Goal: Information Seeking & Learning: Learn about a topic

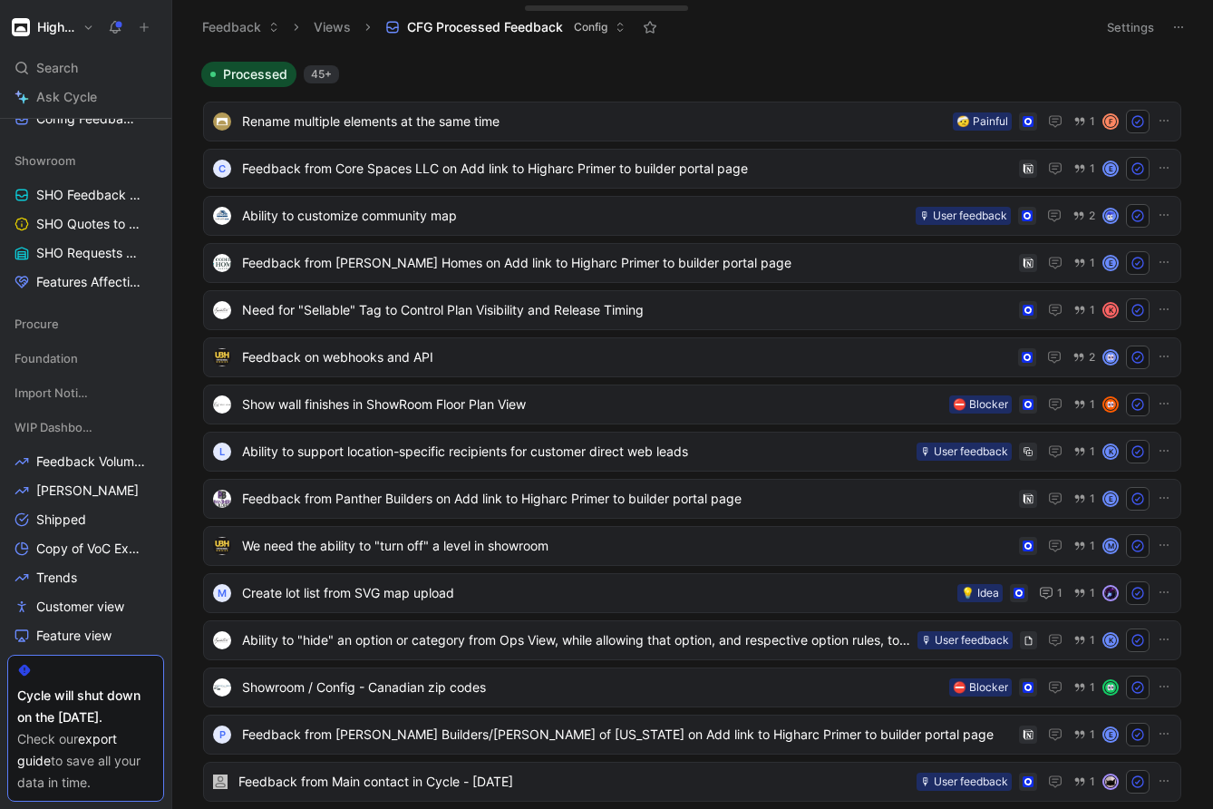
scroll to position [796, 0]
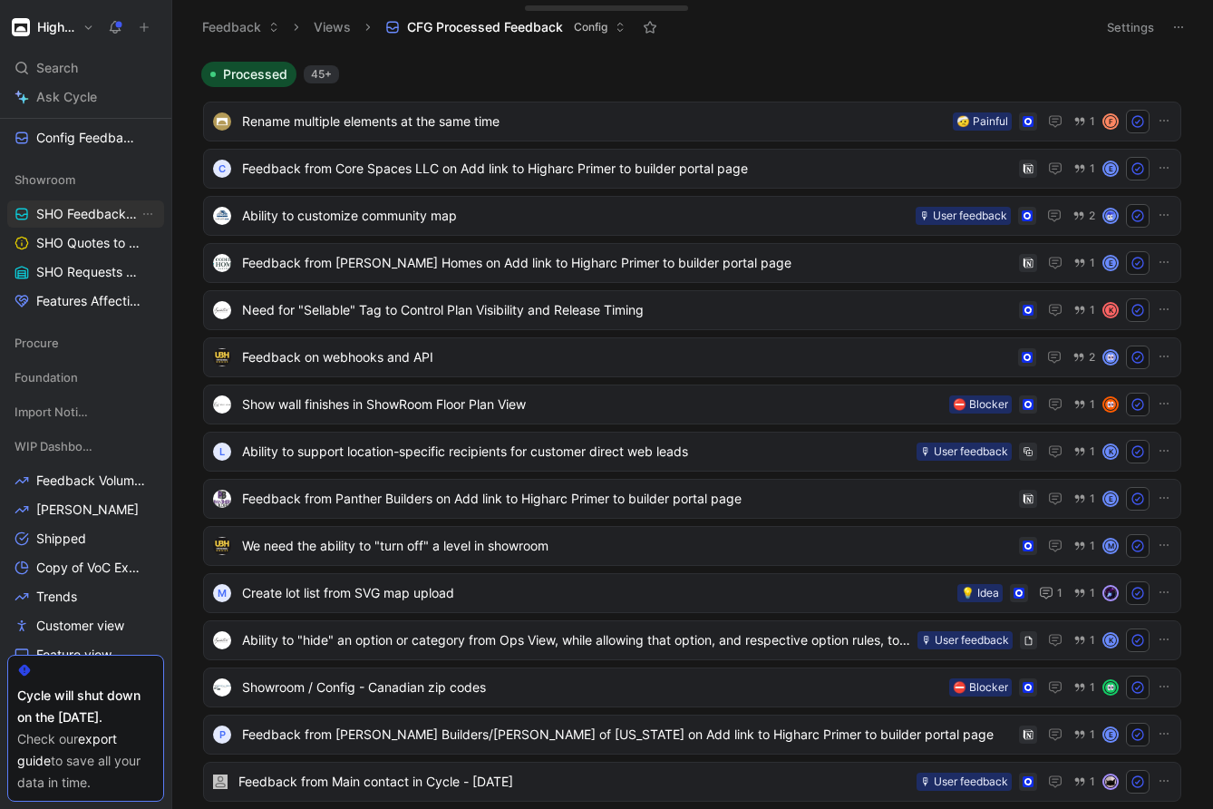
click at [77, 211] on span "SHO Feedback Inbox" at bounding box center [87, 214] width 102 height 18
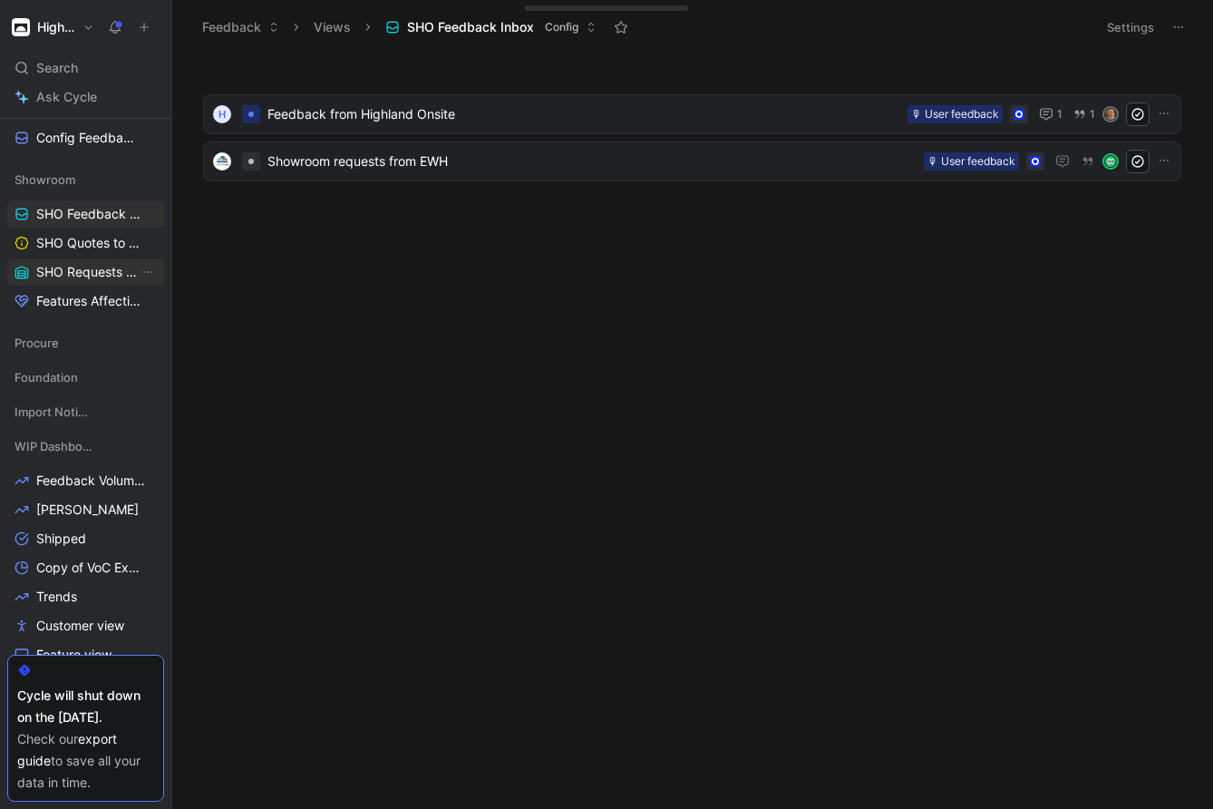
click at [82, 267] on span "SHO Requests - All" at bounding box center [87, 272] width 102 height 18
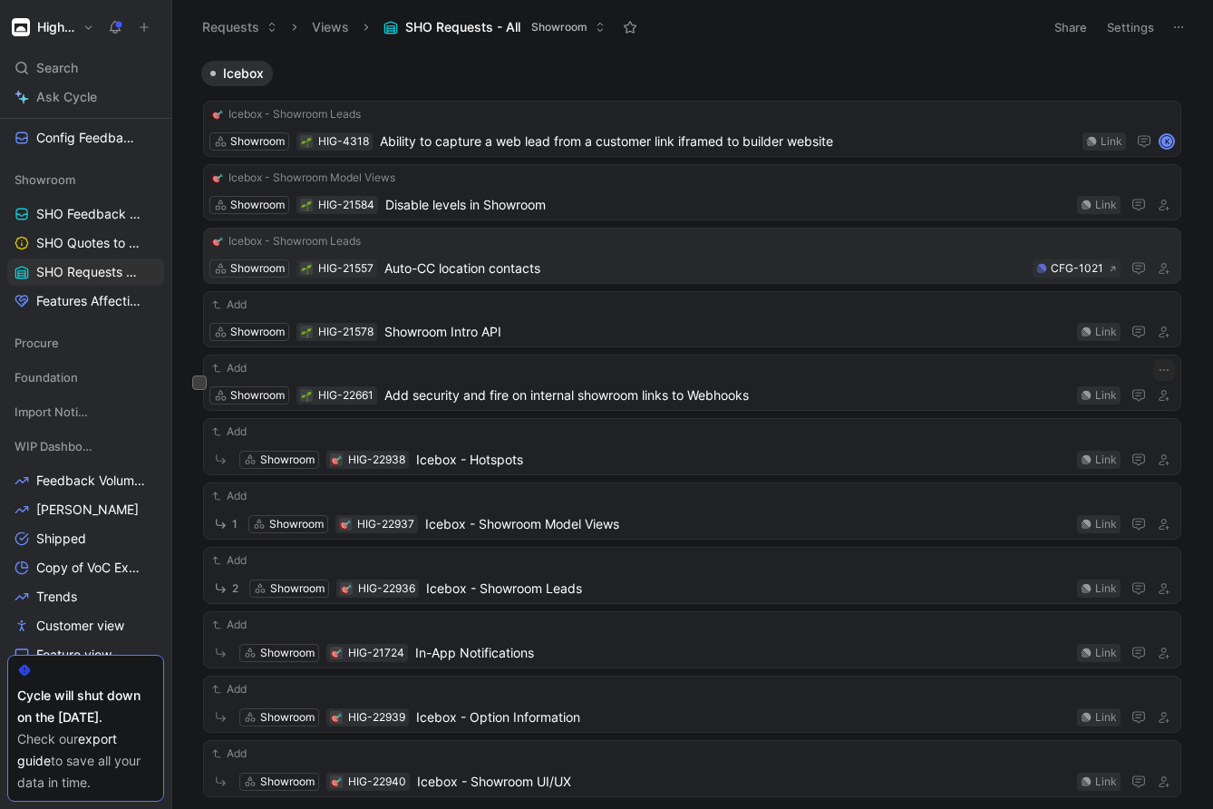
scroll to position [76, 0]
click at [536, 381] on div "Add Showroom HIG-22661 Add security and fire on internal showroom links to Webh…" at bounding box center [691, 384] width 965 height 47
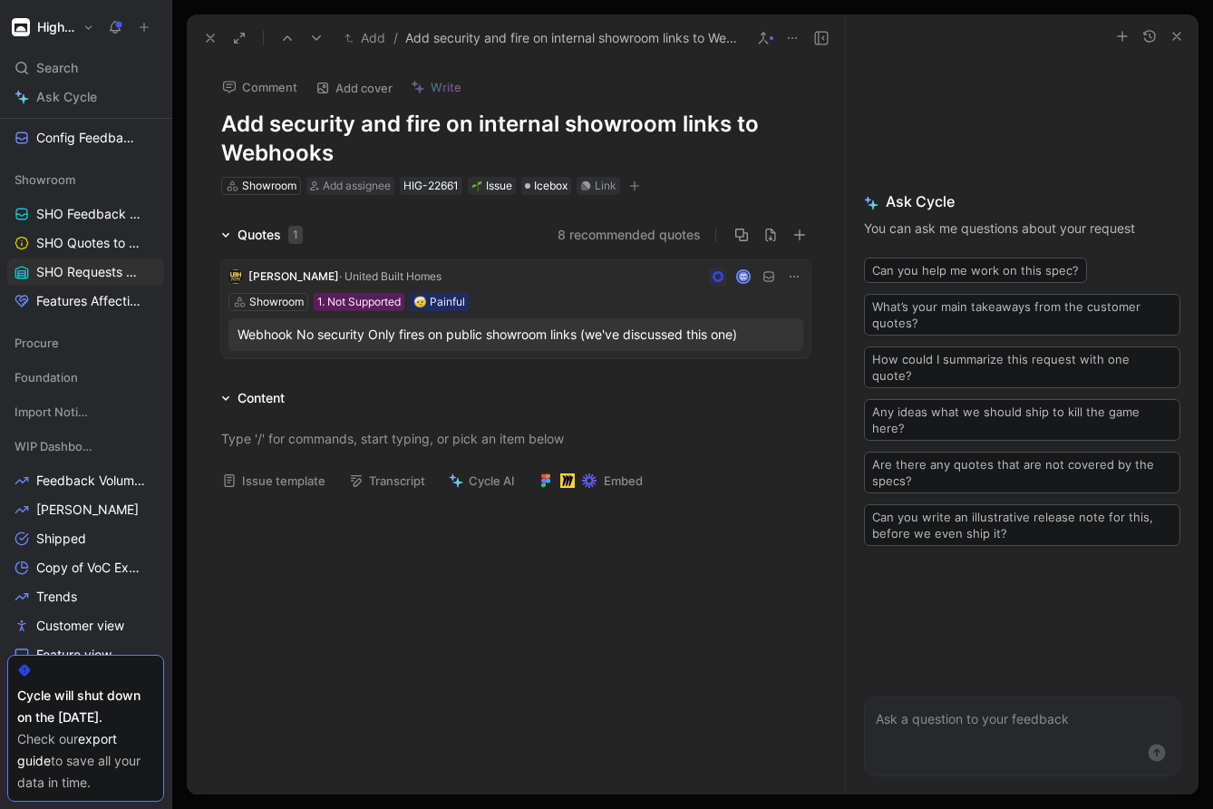
click at [483, 336] on div "Webhook No security Only fires on public showroom links (we've discussed this o…" at bounding box center [515, 335] width 557 height 22
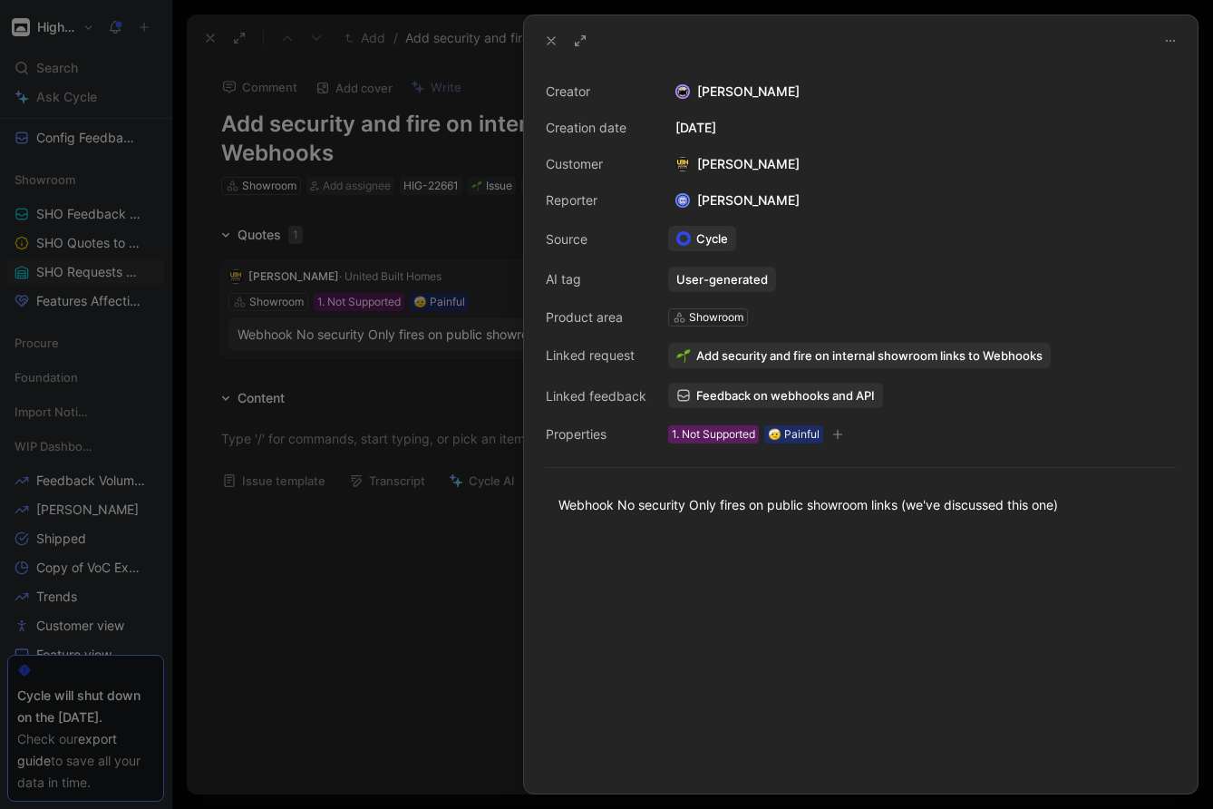
click at [399, 528] on div at bounding box center [606, 404] width 1213 height 809
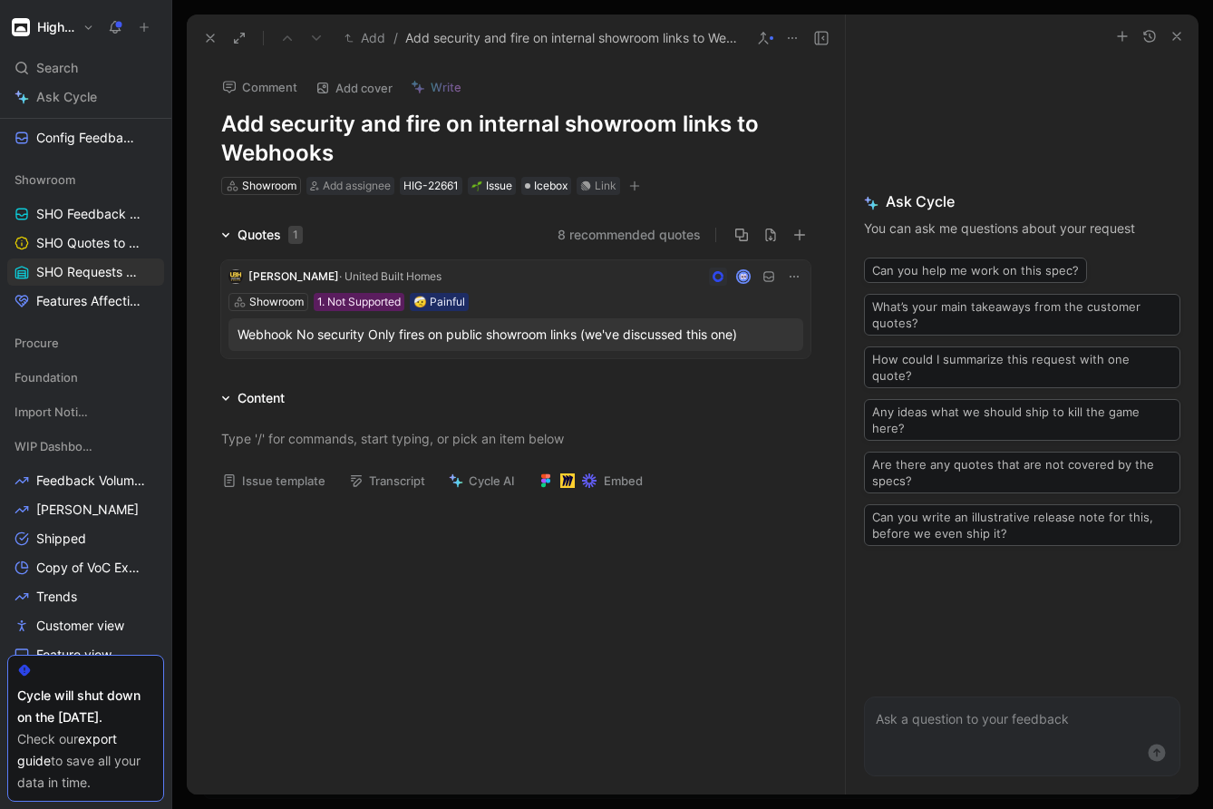
click at [210, 34] on icon at bounding box center [210, 38] width 15 height 15
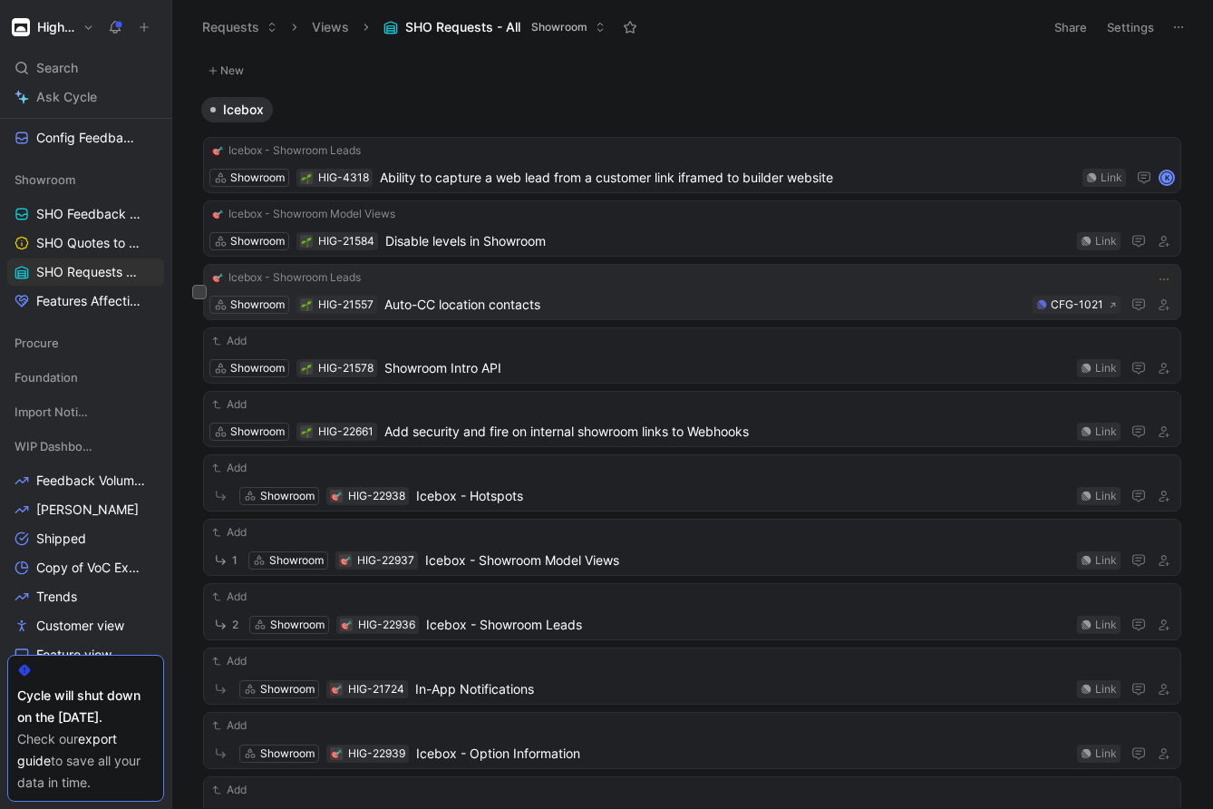
scroll to position [36, 0]
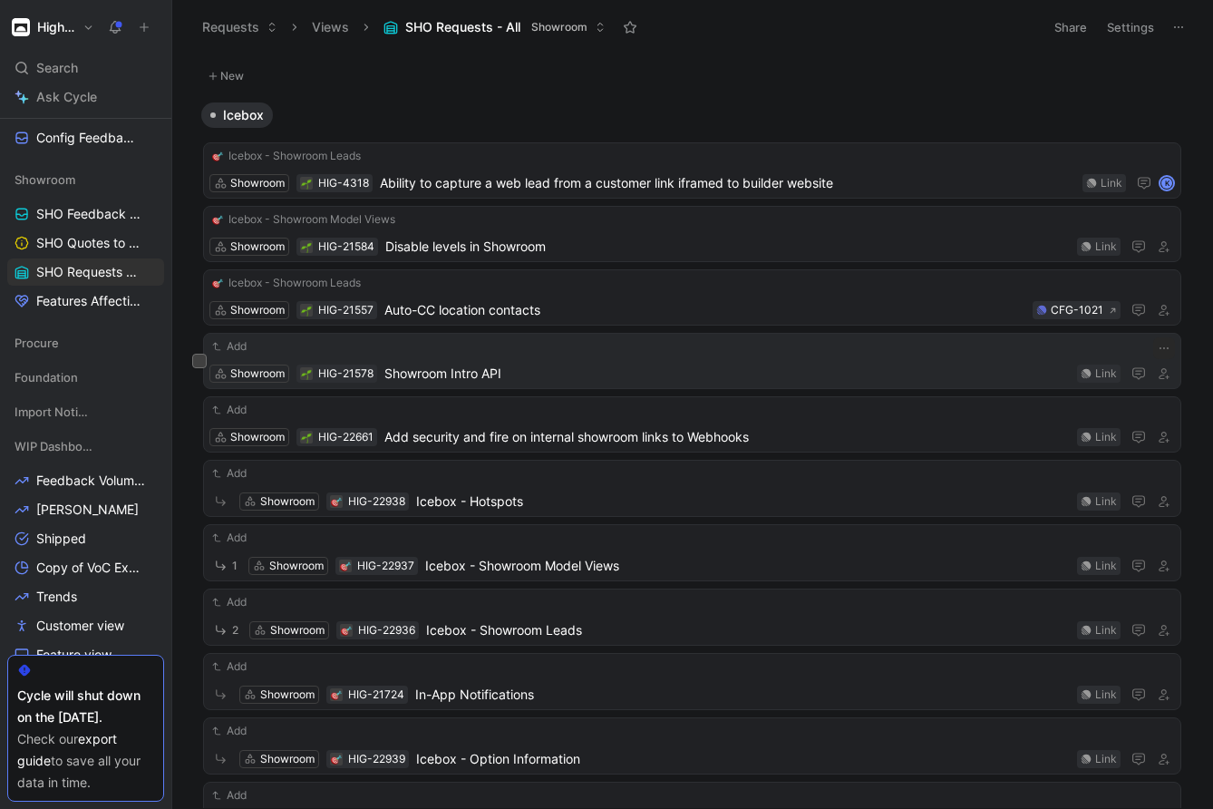
click at [592, 366] on span "Showroom Intro API" at bounding box center [726, 374] width 685 height 22
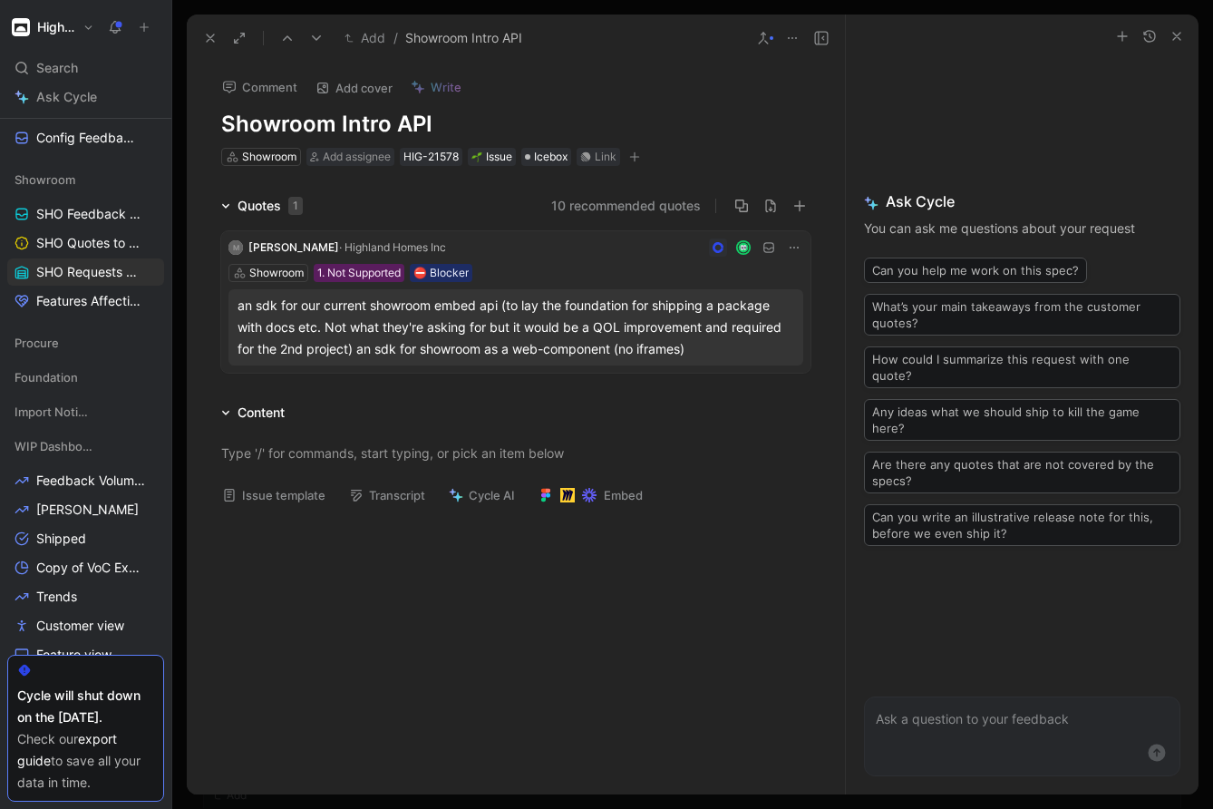
click at [205, 40] on icon at bounding box center [210, 38] width 15 height 15
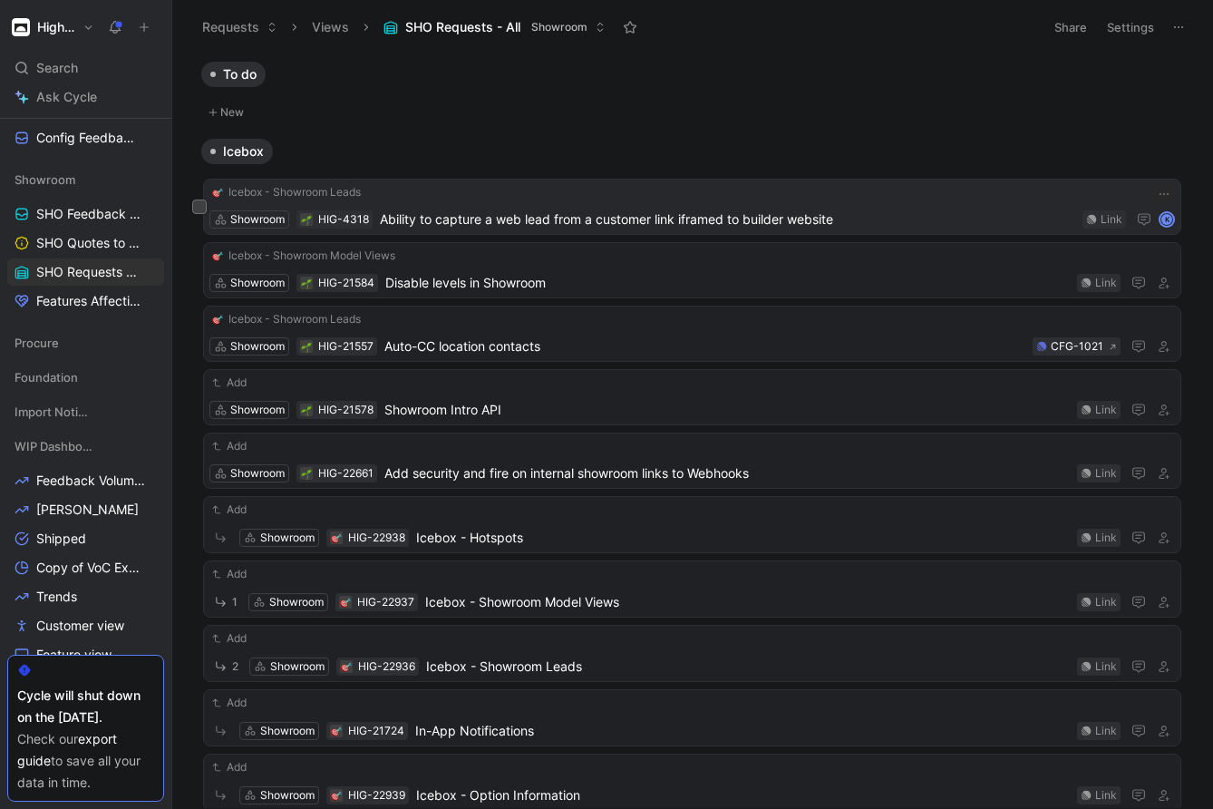
click at [590, 222] on span "Ability to capture a web lead from a customer link iframed to builder website" at bounding box center [727, 219] width 695 height 22
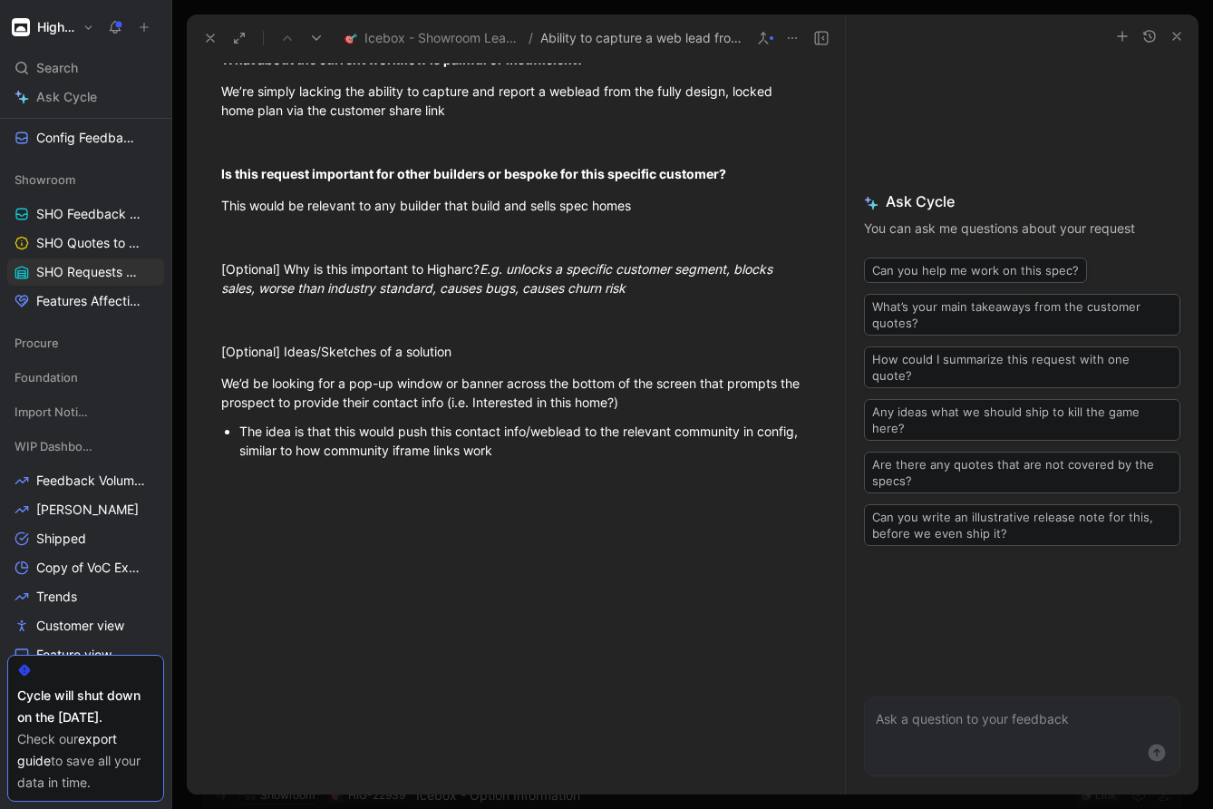
scroll to position [1114, 0]
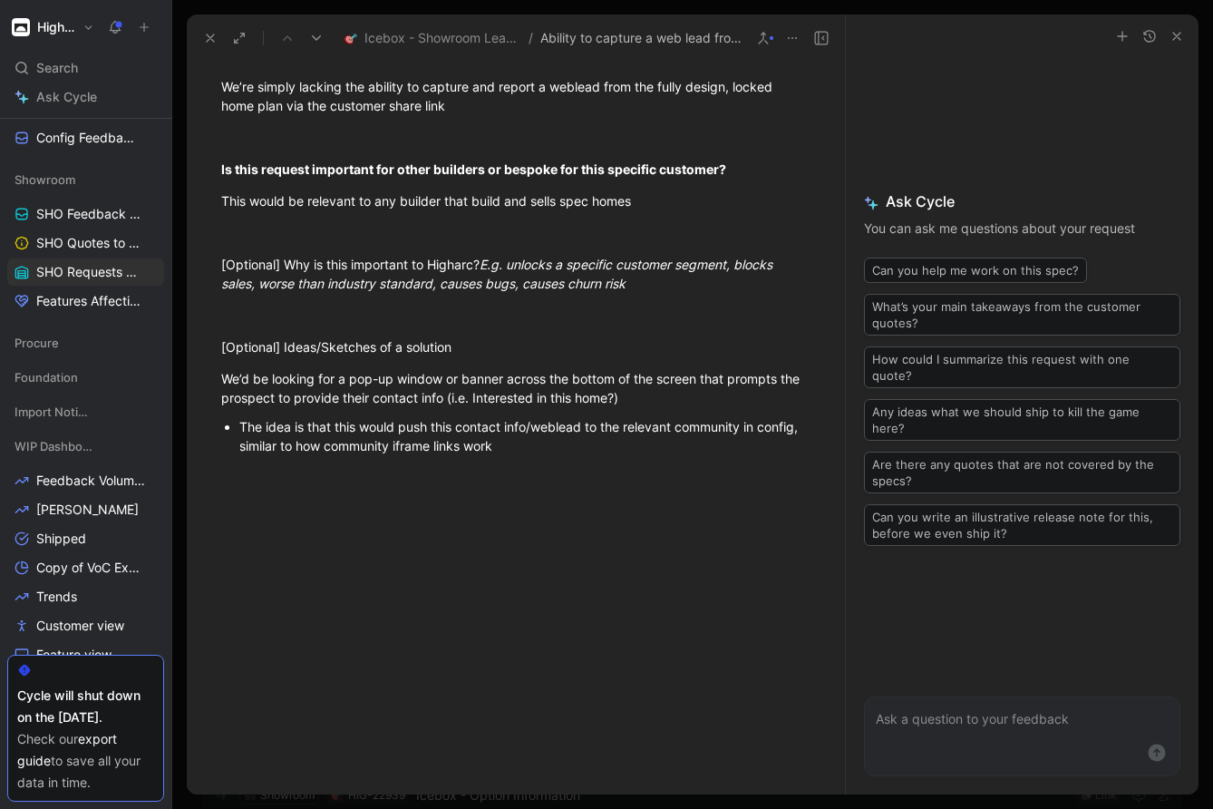
click at [205, 39] on icon at bounding box center [210, 38] width 15 height 15
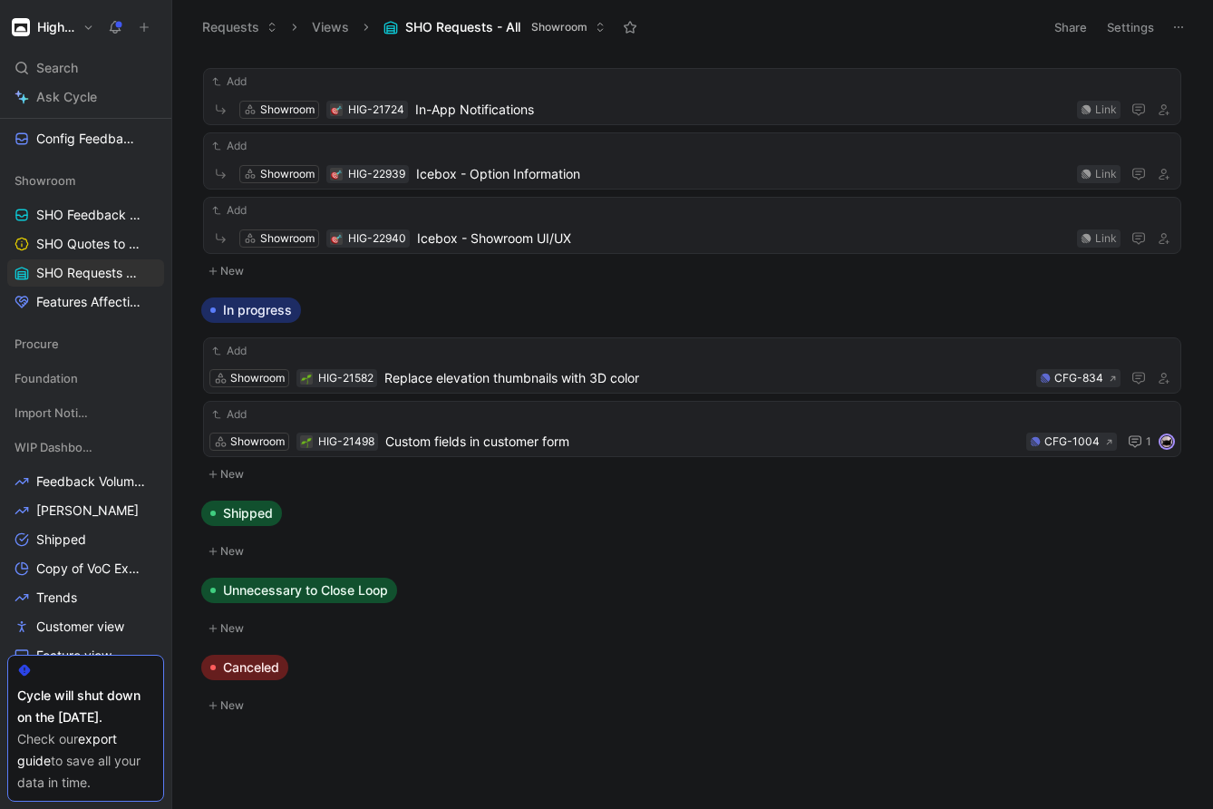
scroll to position [773, 0]
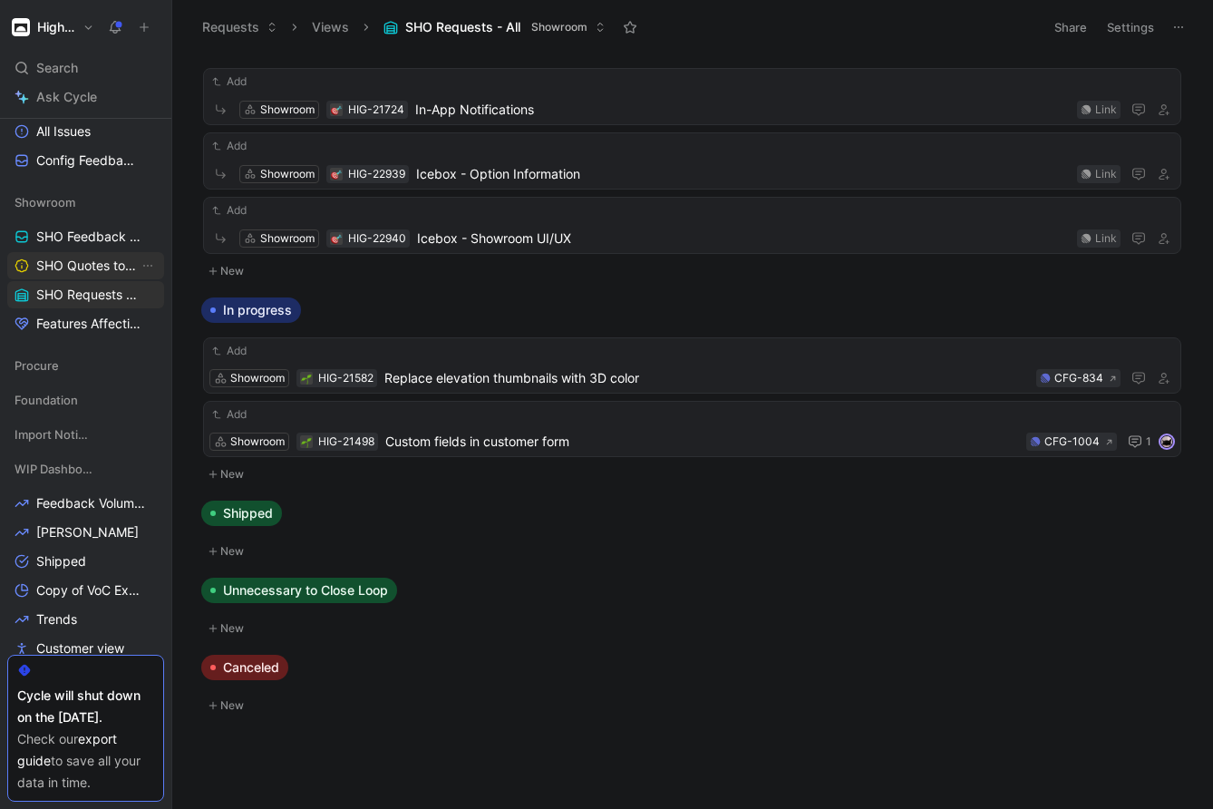
click at [89, 267] on span "SHO Quotes to Triage" at bounding box center [87, 266] width 102 height 18
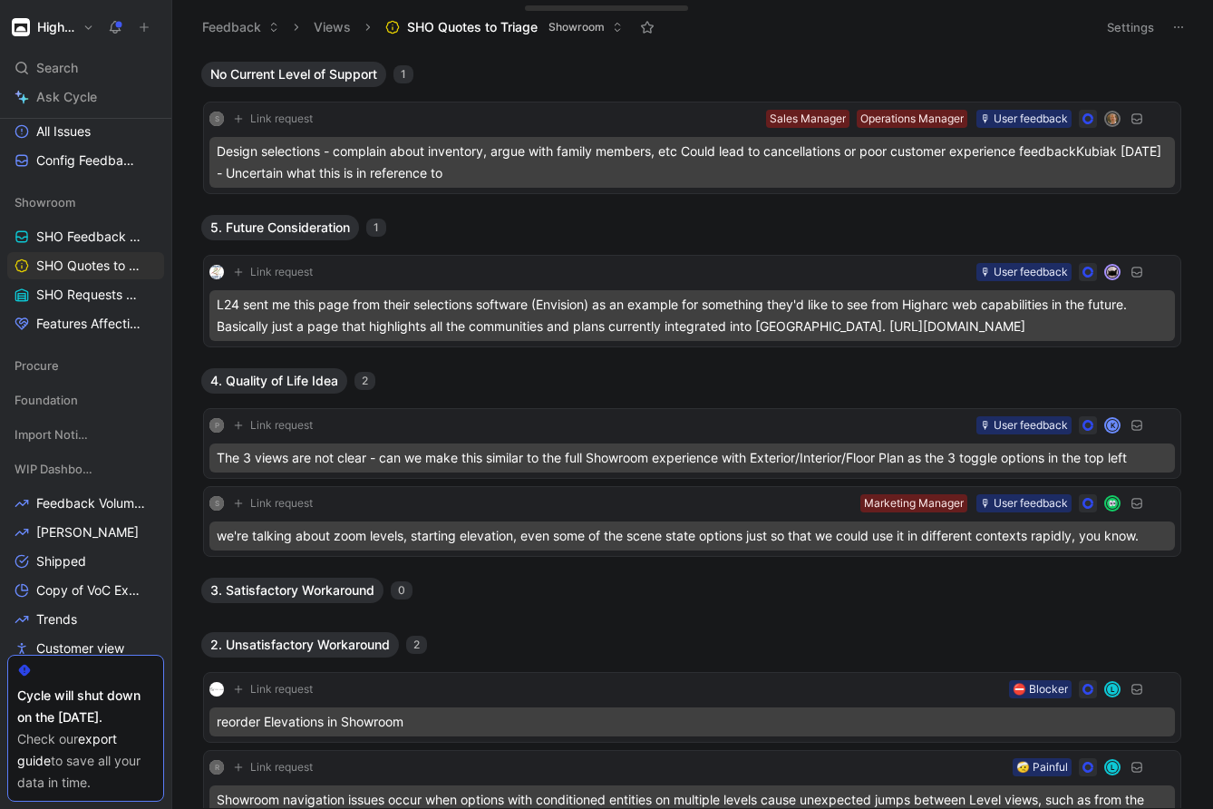
click at [344, 78] on span "No Current Level of Support" at bounding box center [293, 74] width 167 height 18
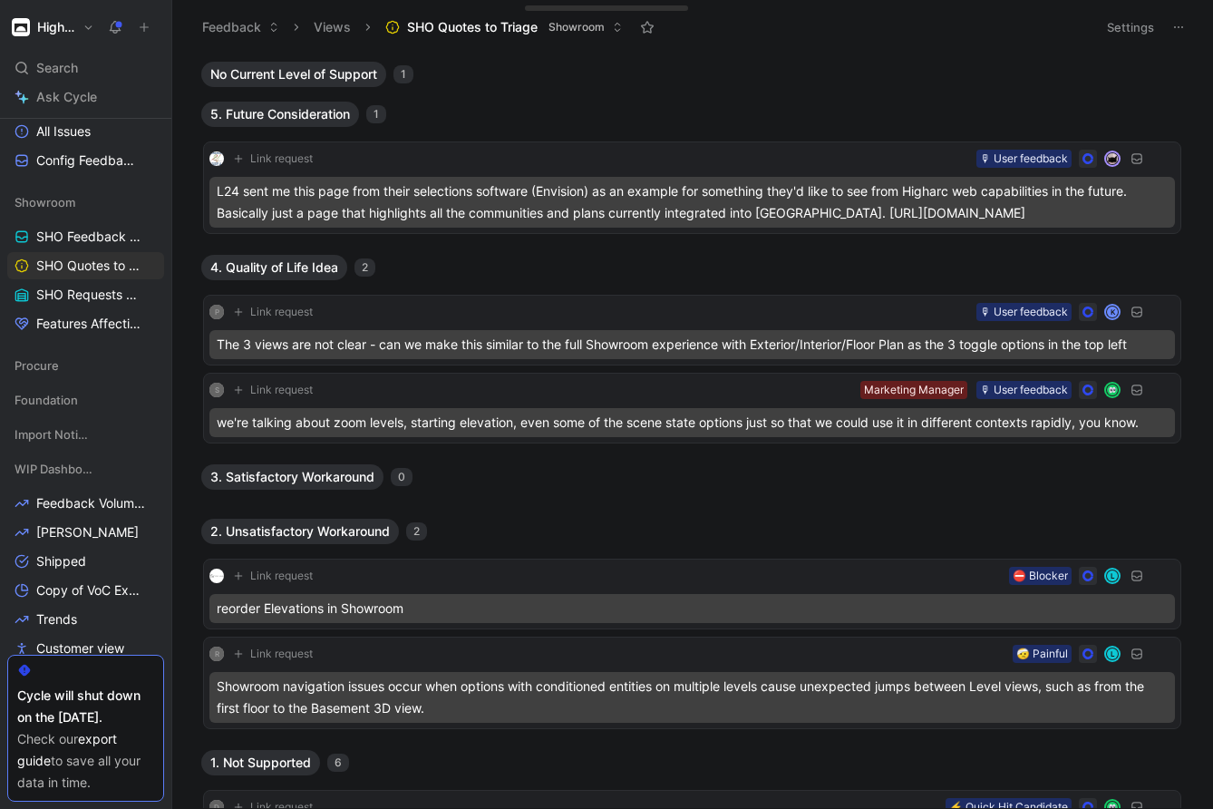
click at [327, 115] on span "5. Future Consideration" at bounding box center [280, 114] width 140 height 18
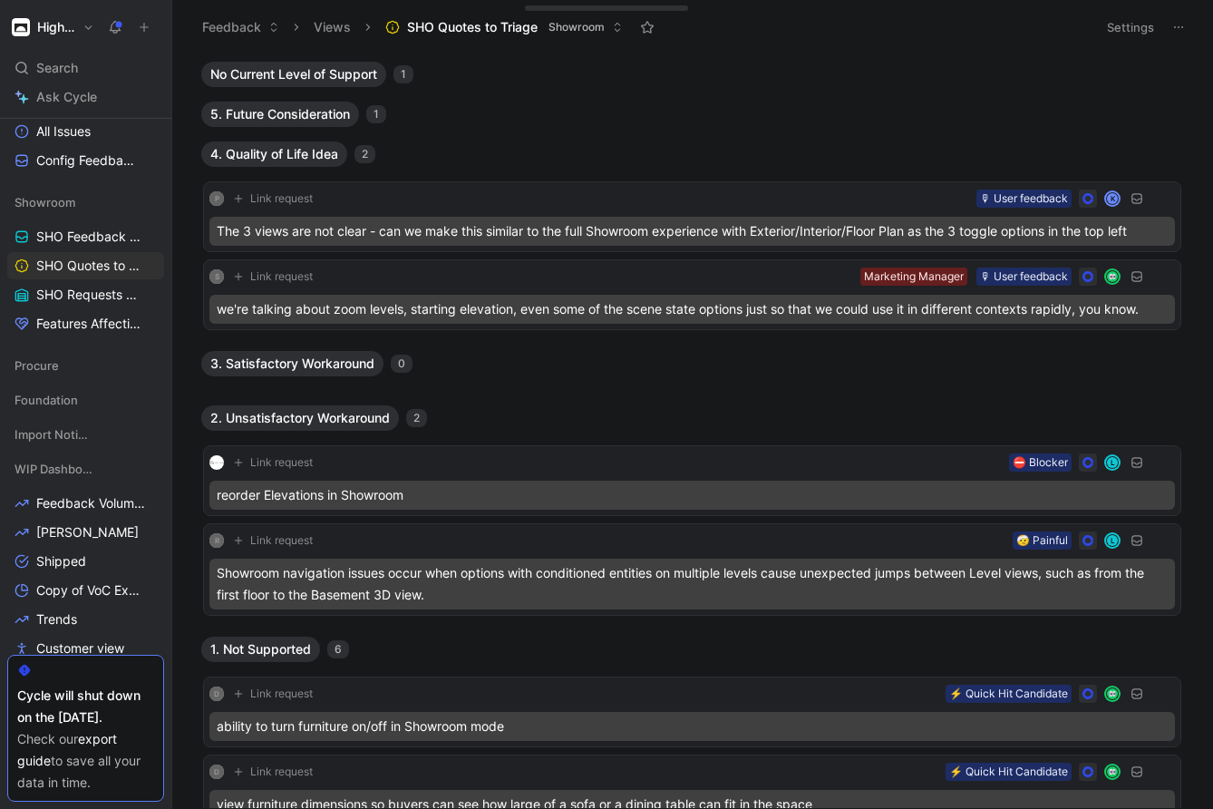
click at [315, 154] on span "4. Quality of Life Idea" at bounding box center [274, 154] width 128 height 18
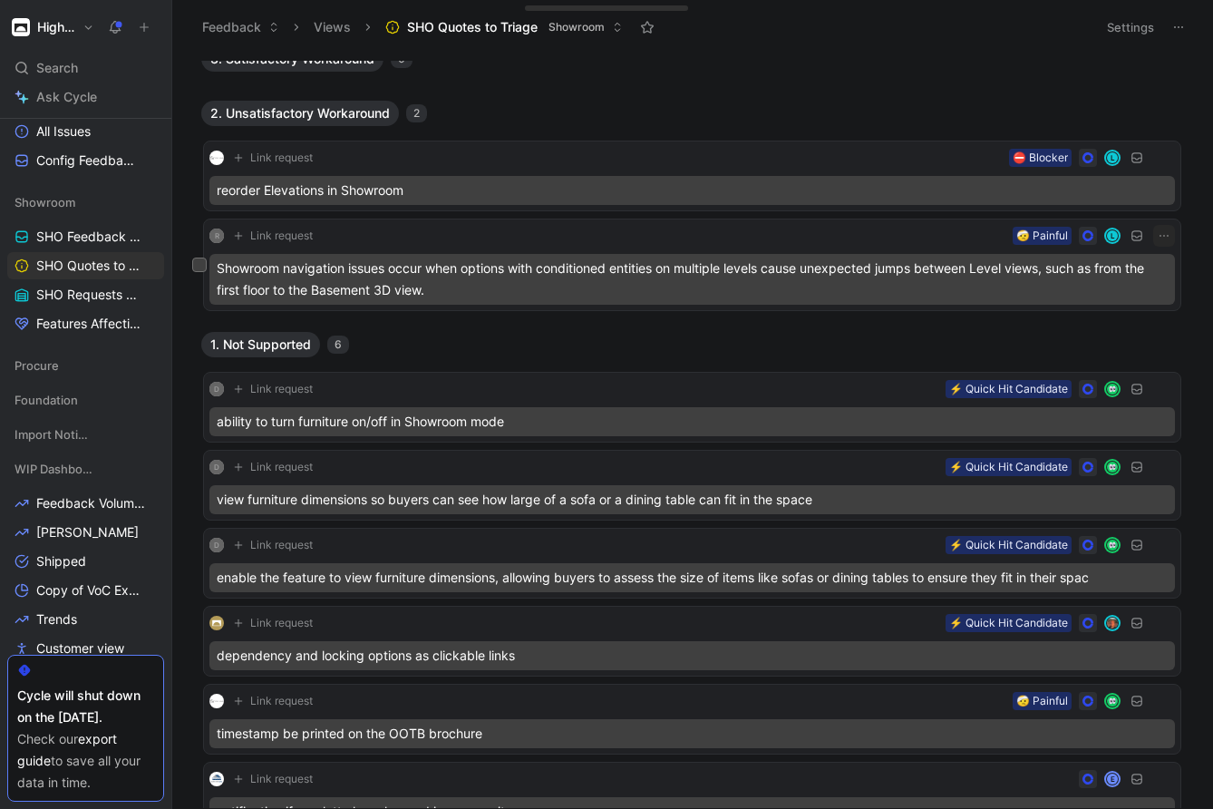
scroll to position [293, 0]
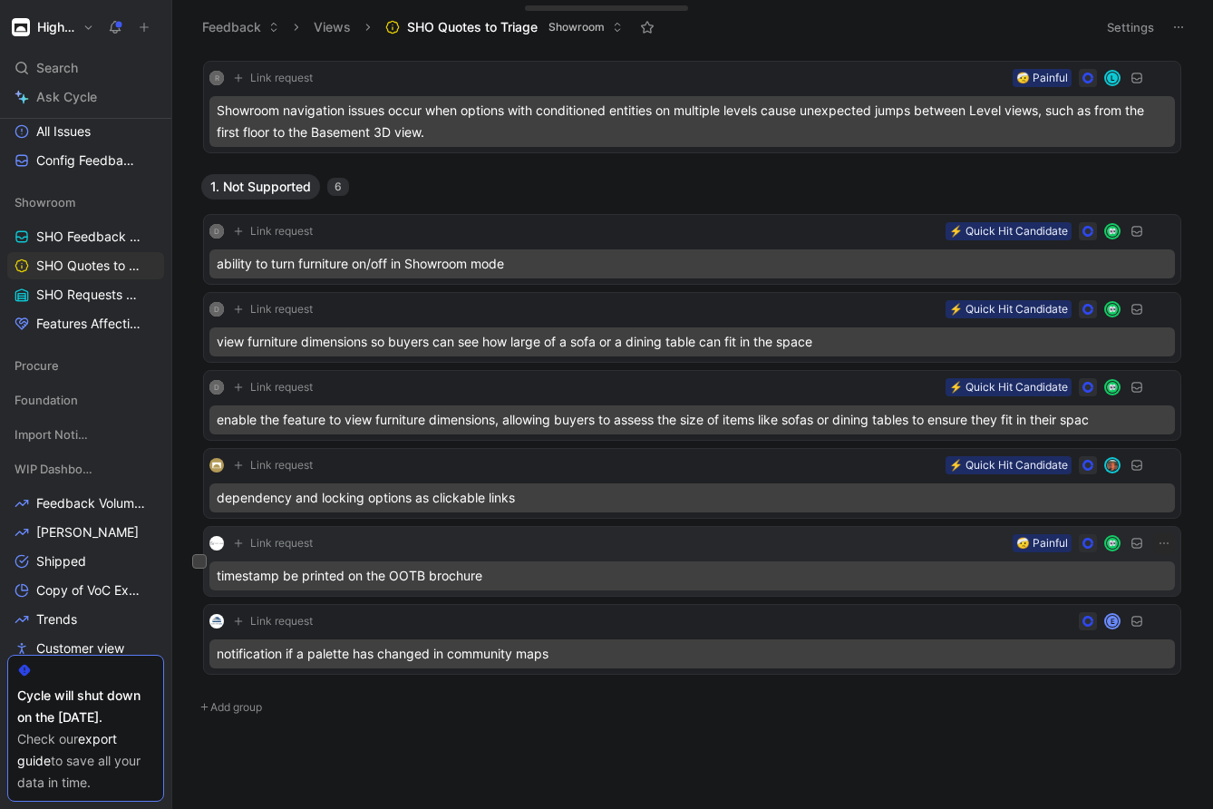
click at [563, 576] on div "timestamp be printed on the OOTB brochure" at bounding box center [691, 575] width 965 height 29
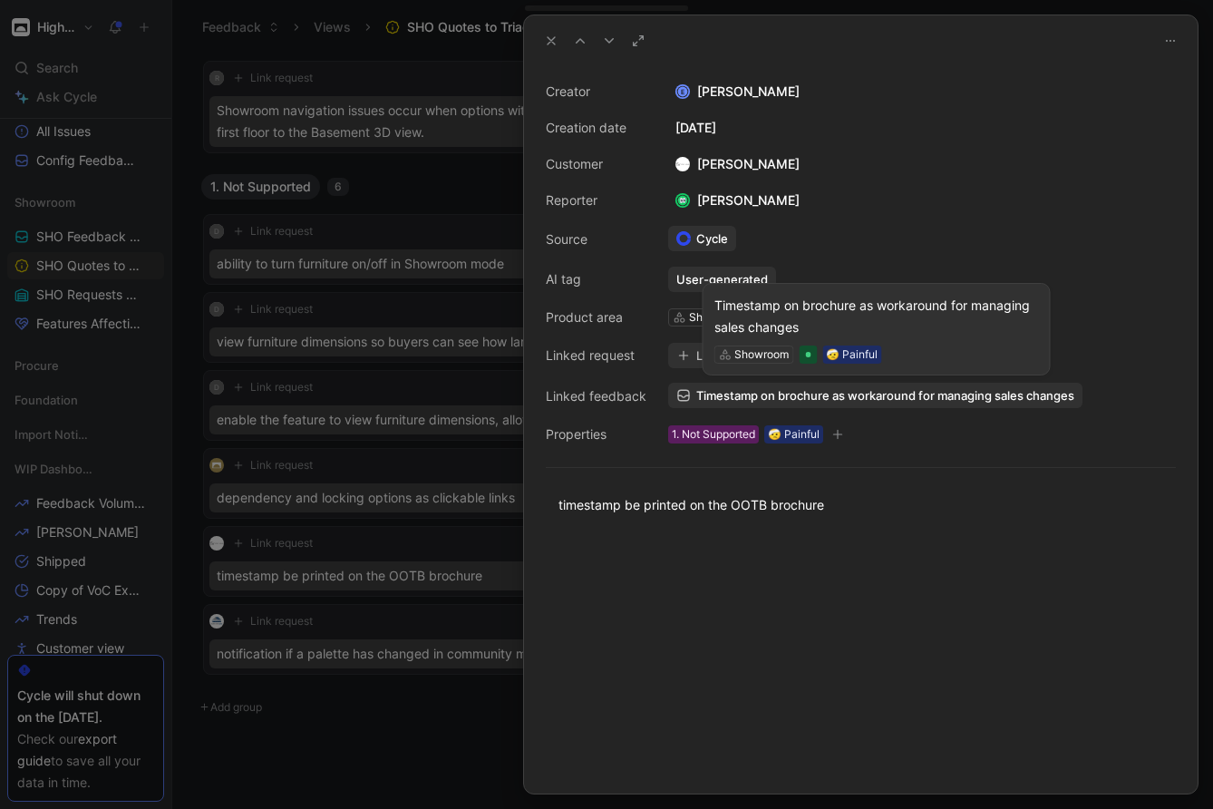
click at [728, 398] on span "Timestamp on brochure as workaround for managing sales changes" at bounding box center [885, 395] width 378 height 16
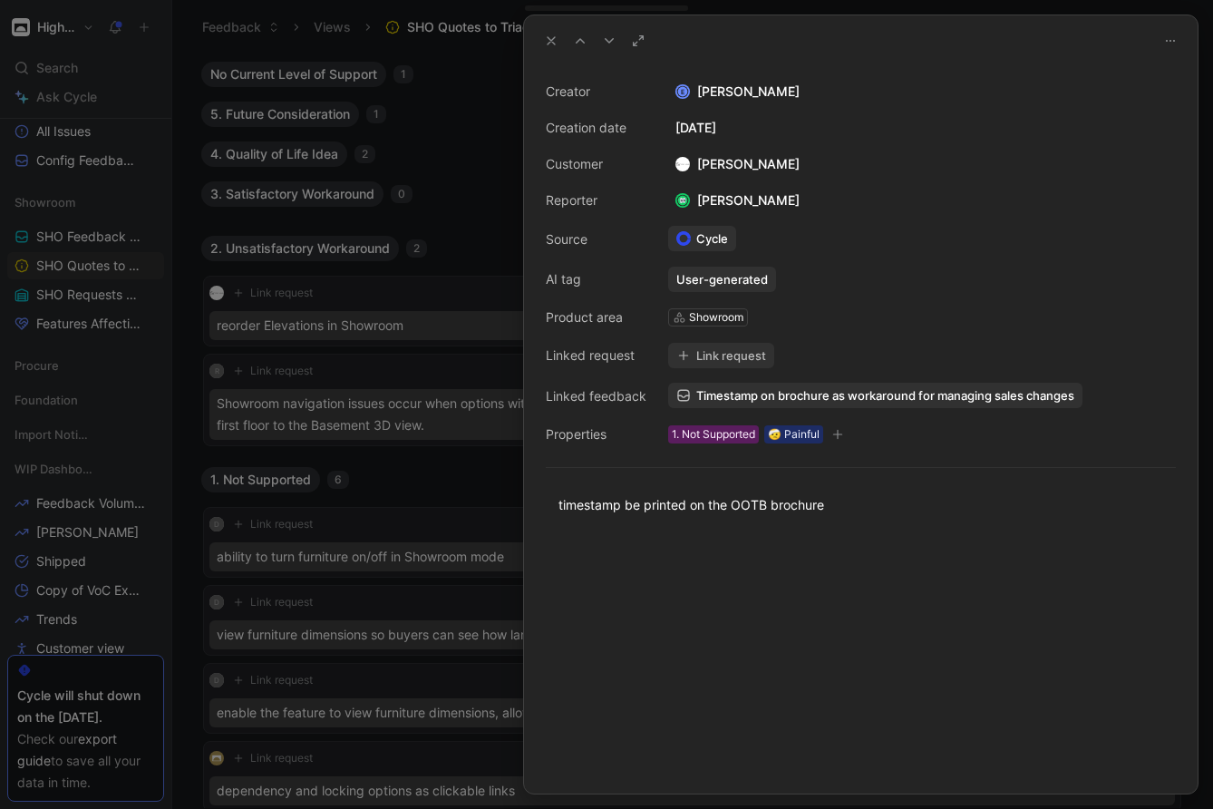
click at [386, 502] on div at bounding box center [606, 404] width 1213 height 809
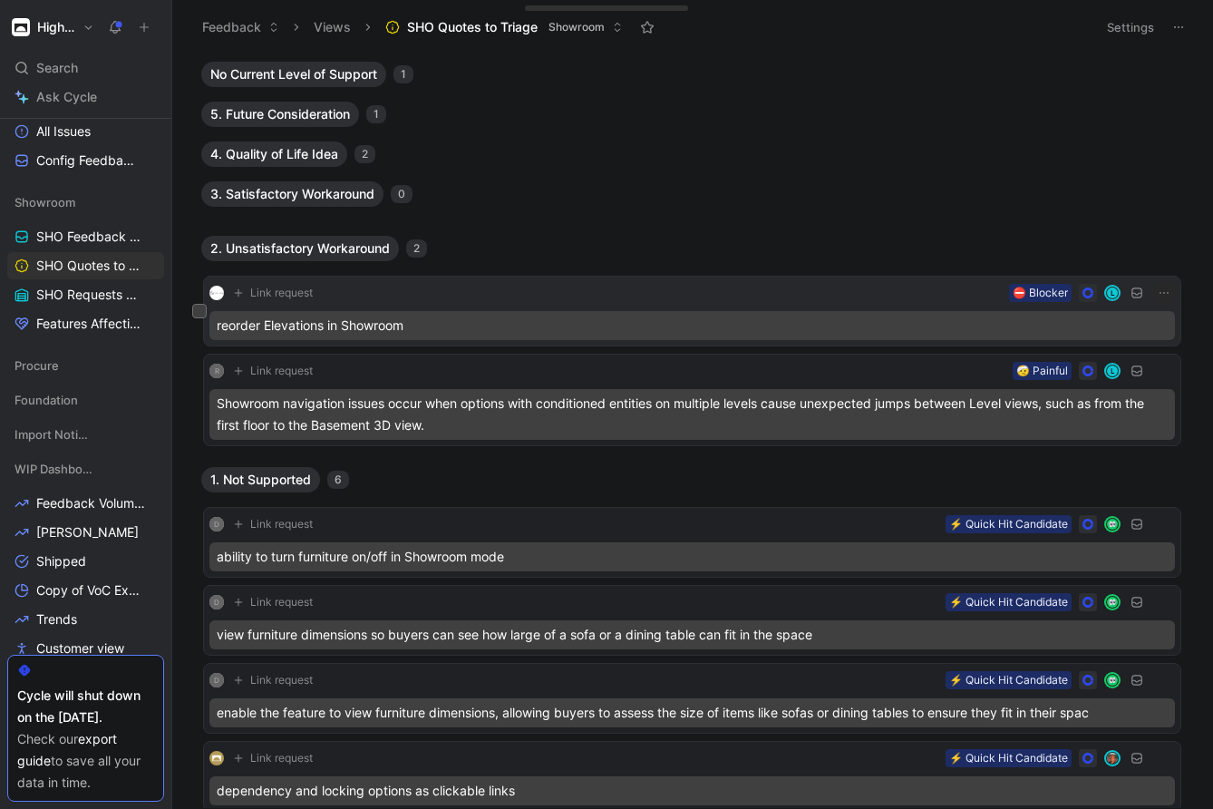
click at [486, 325] on div "reorder Elevations in Showroom" at bounding box center [691, 325] width 965 height 29
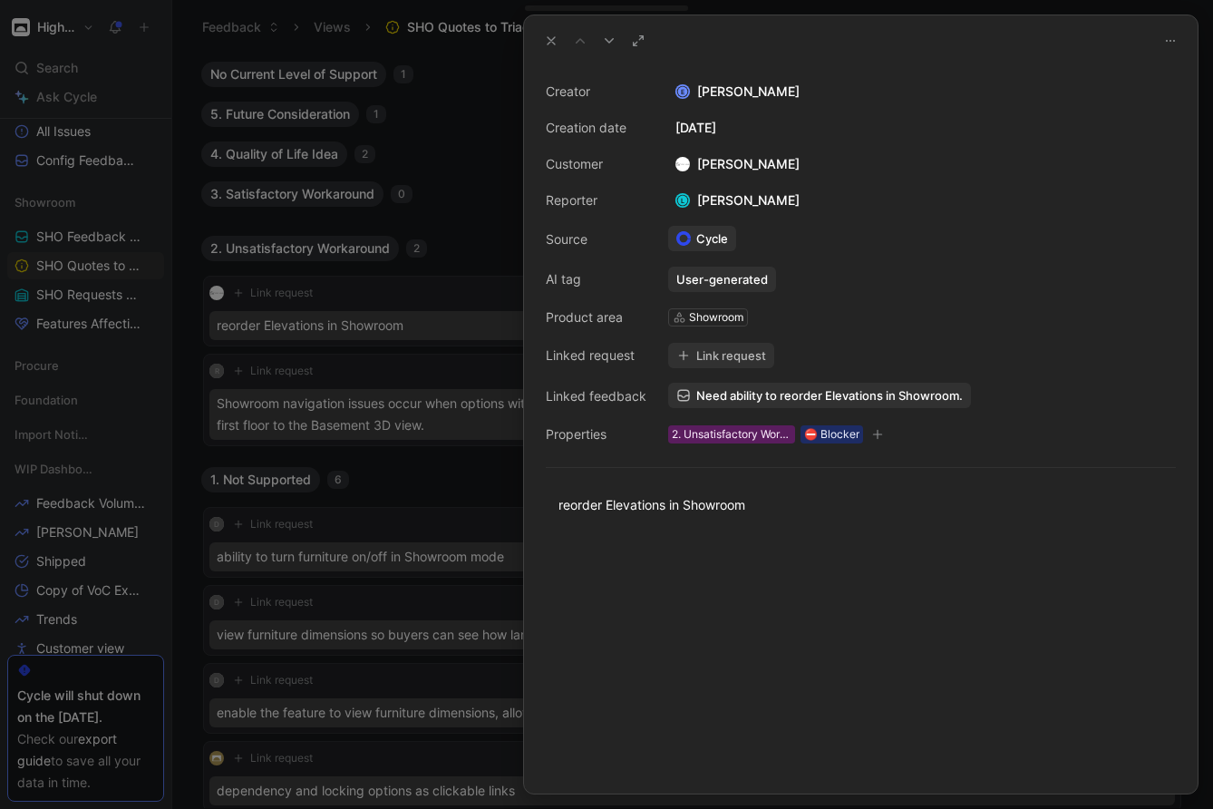
click at [755, 395] on span "Need ability to reorder Elevations in Showroom." at bounding box center [829, 395] width 267 height 16
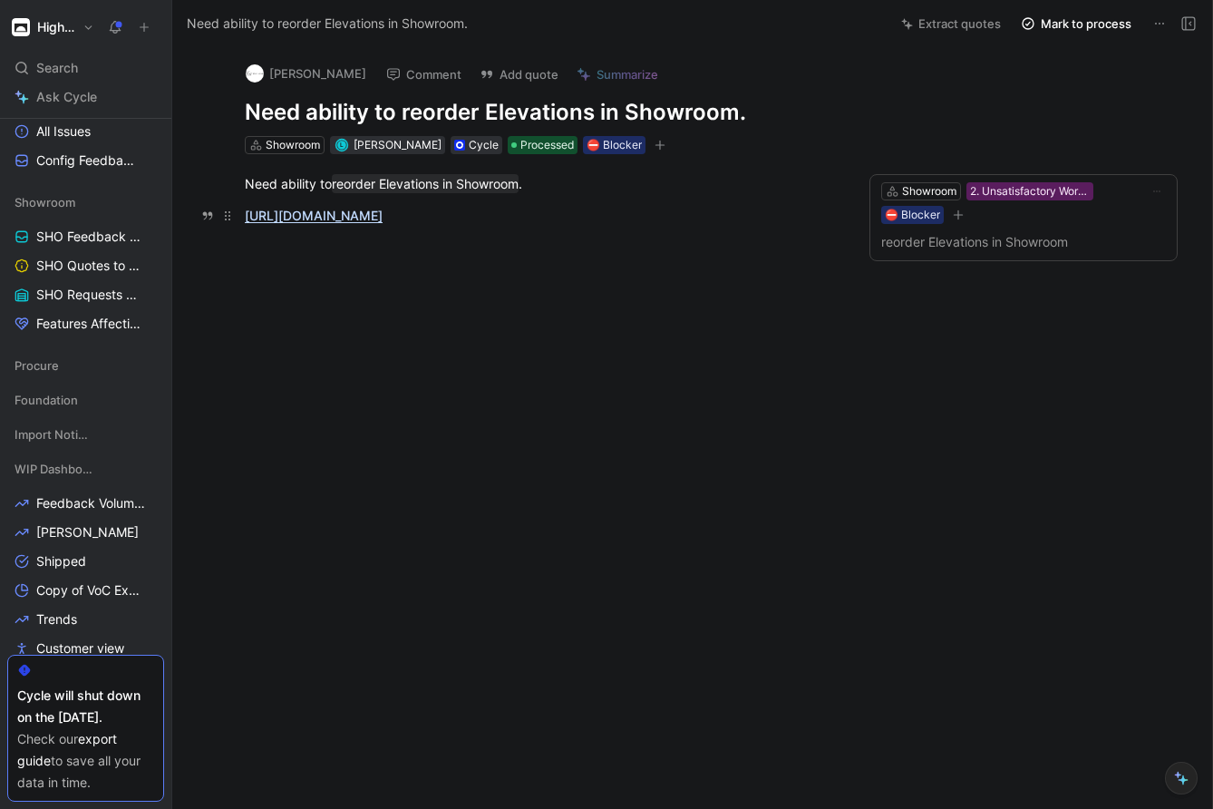
click at [383, 220] on link "[URL][DOMAIN_NAME]" at bounding box center [314, 215] width 138 height 15
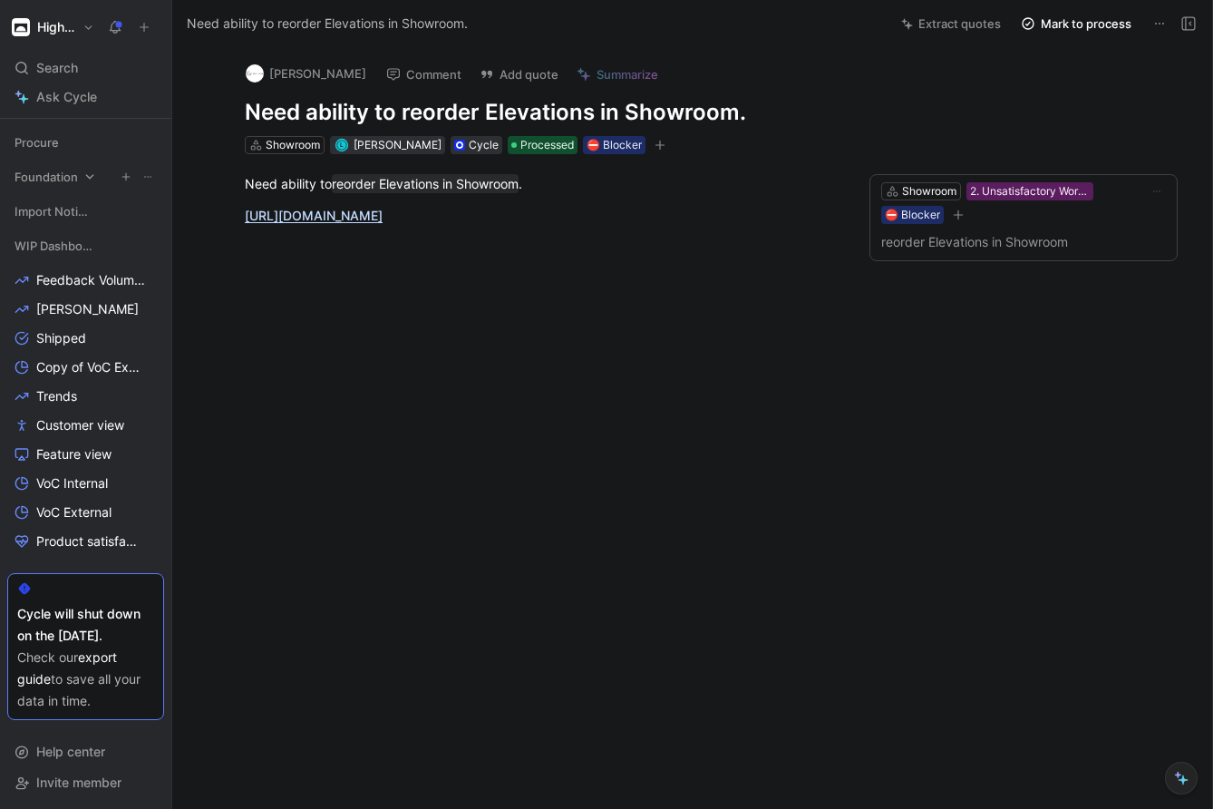
scroll to position [998, 0]
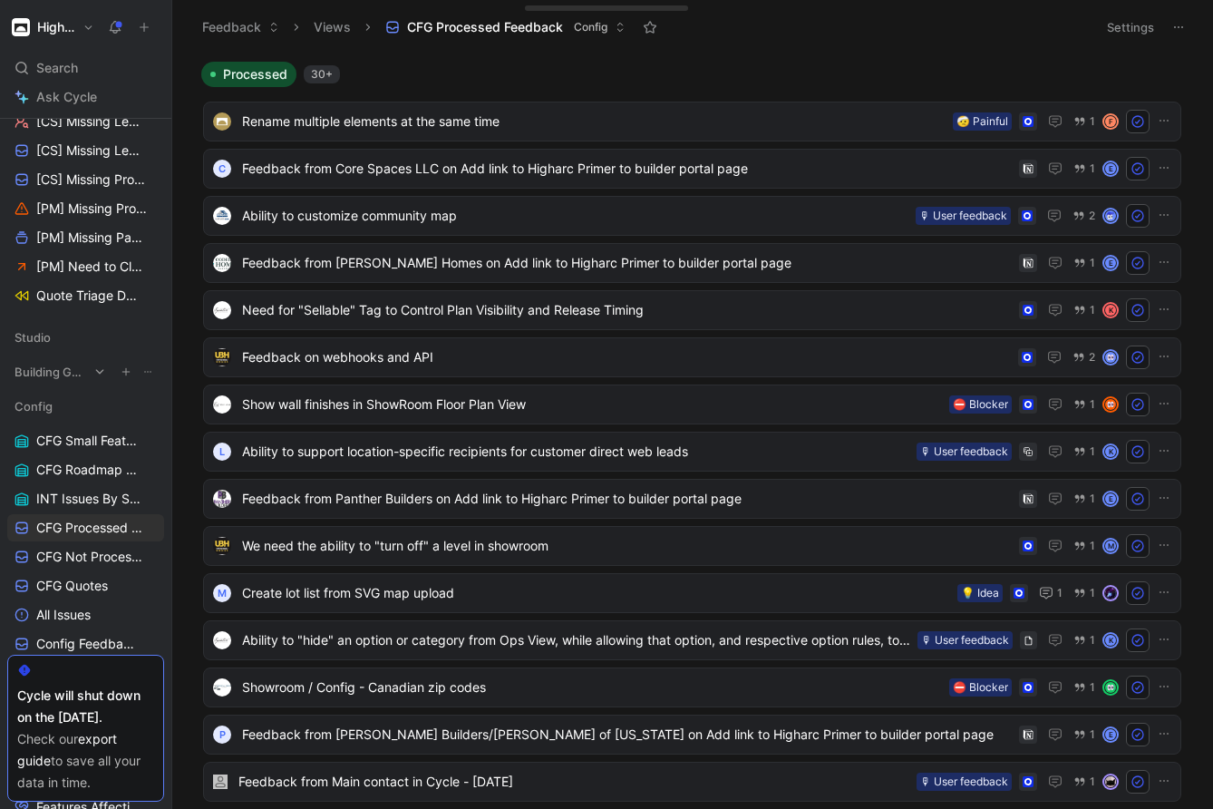
scroll to position [305, 0]
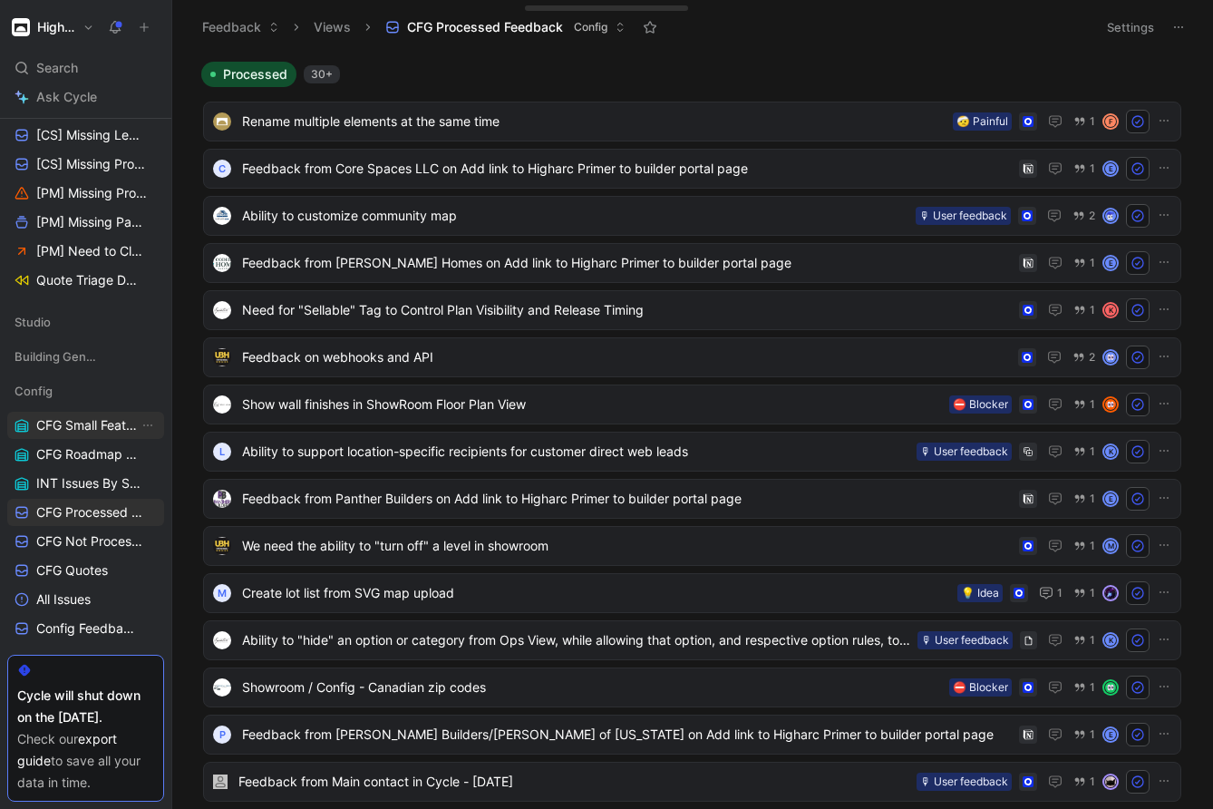
click at [62, 427] on span "CFG Small Features" at bounding box center [87, 425] width 102 height 18
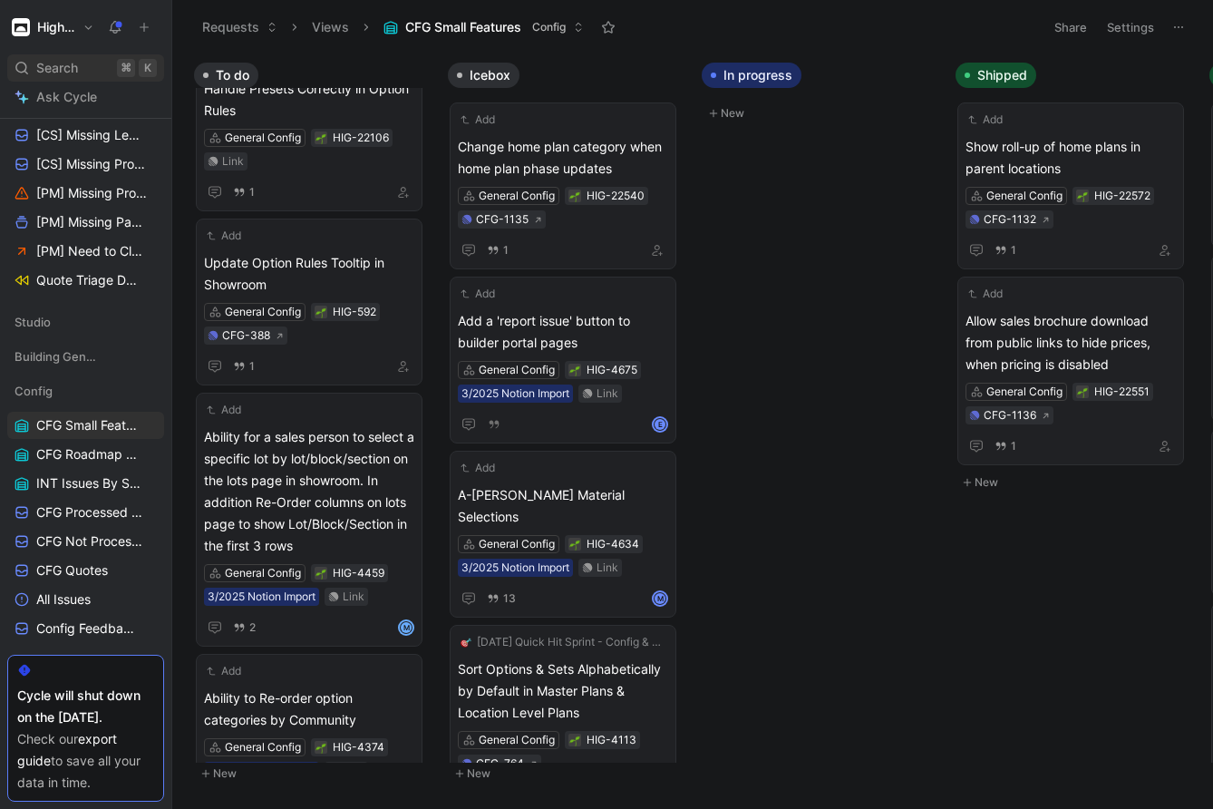
click at [63, 68] on span "Search" at bounding box center [57, 68] width 42 height 22
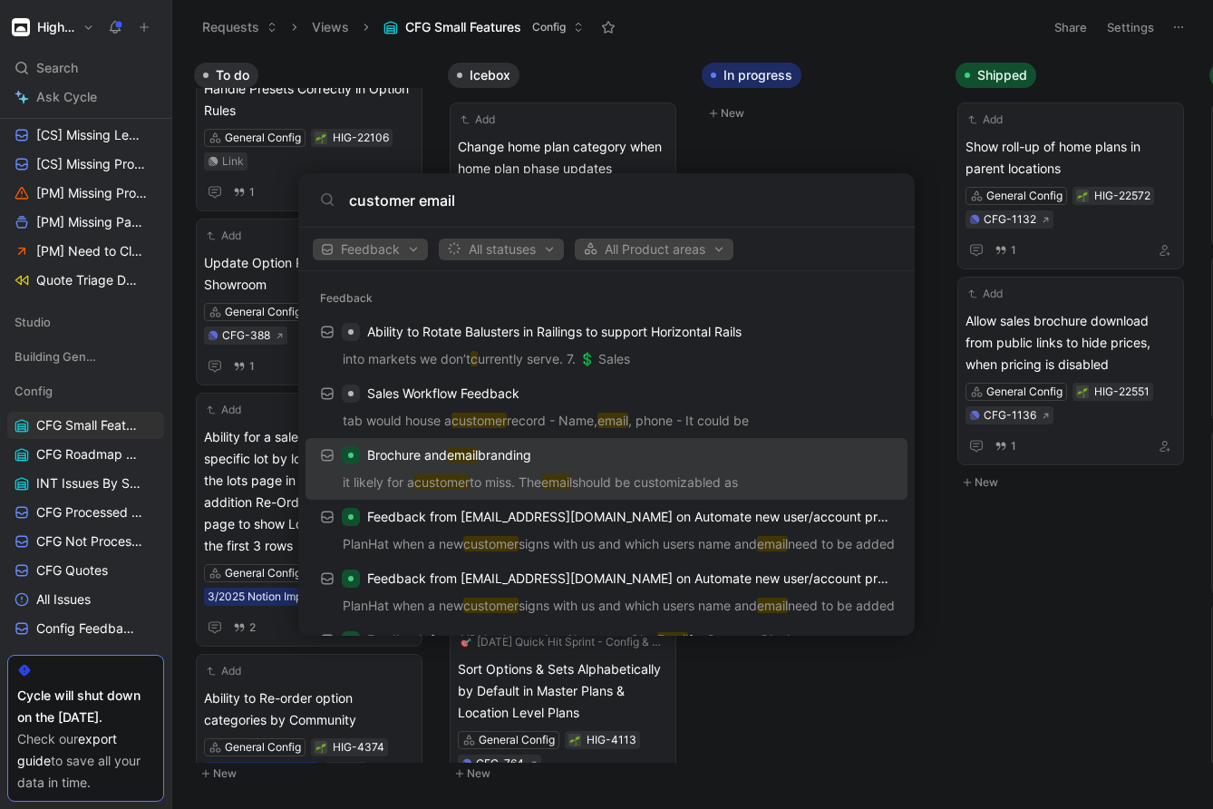
type input "customer email"
click at [689, 454] on div "Brochure and email branding" at bounding box center [606, 455] width 591 height 33
